Goal: Information Seeking & Learning: Learn about a topic

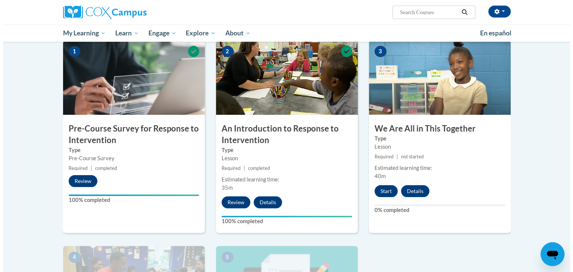
scroll to position [153, 0]
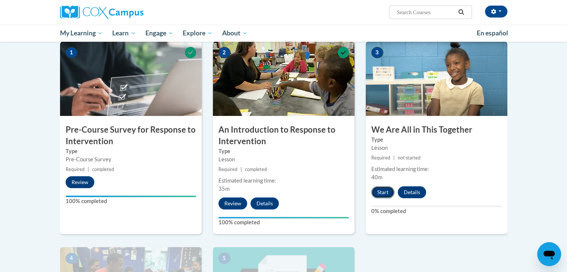
click at [380, 194] on button "Start" at bounding box center [383, 193] width 23 height 12
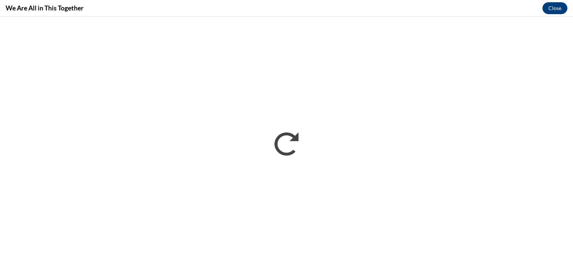
scroll to position [0, 0]
